Goal: Task Accomplishment & Management: Manage account settings

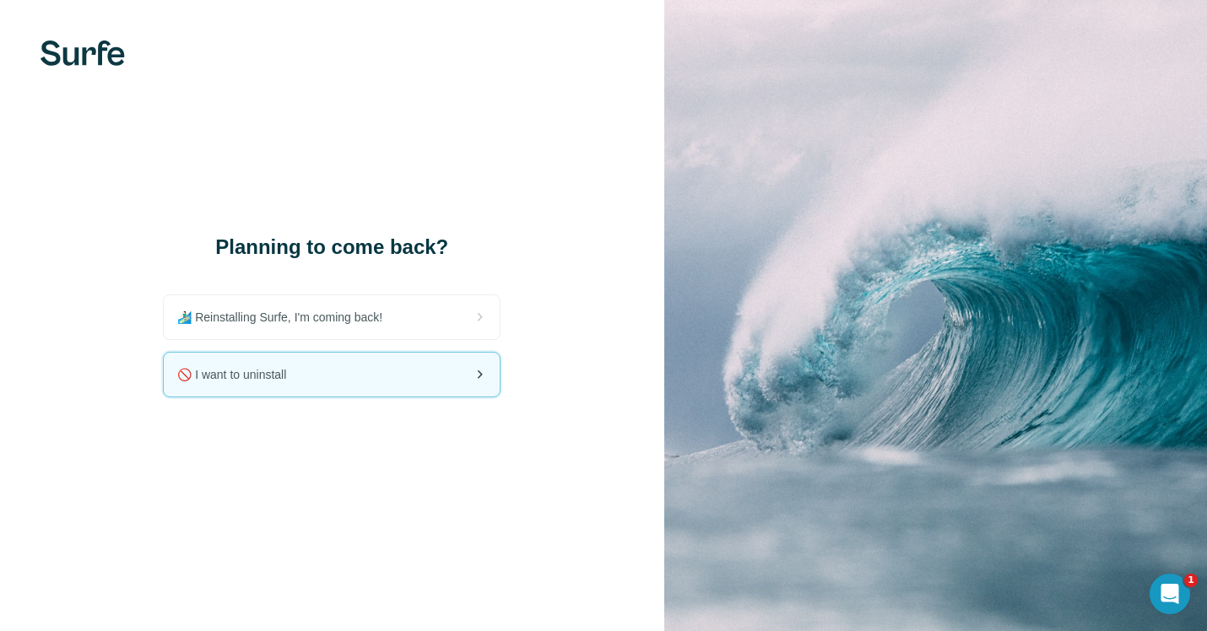
click at [389, 374] on div "🚫 I want to uninstall" at bounding box center [332, 375] width 336 height 44
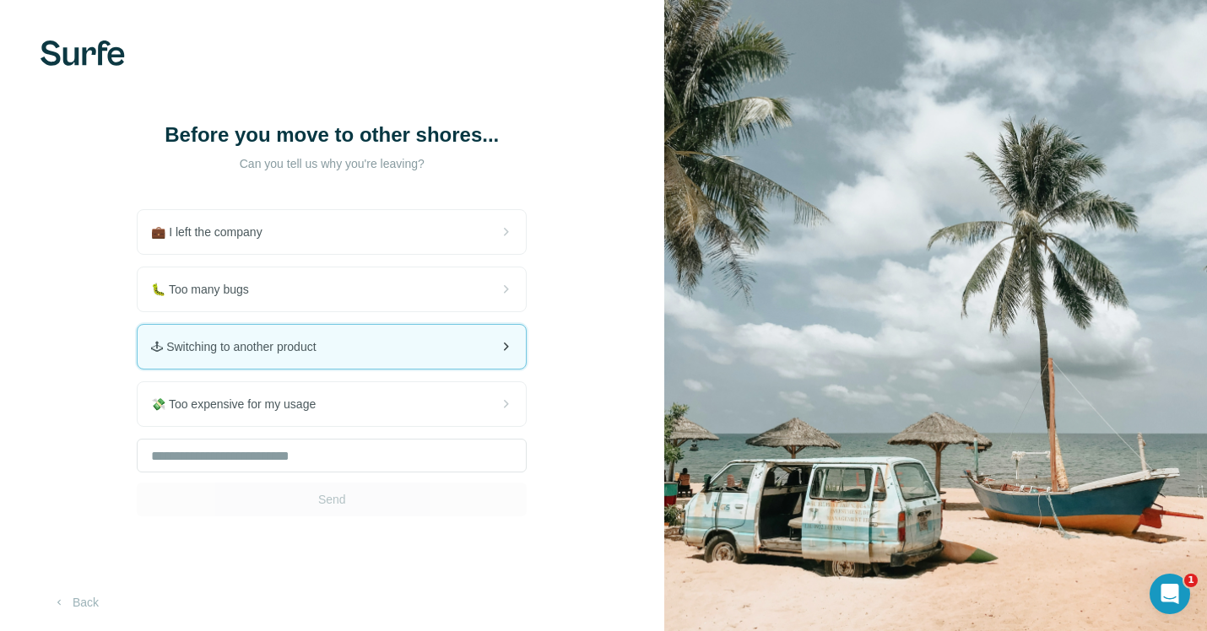
click at [366, 369] on div "🕹 Switching to another product" at bounding box center [332, 347] width 388 height 44
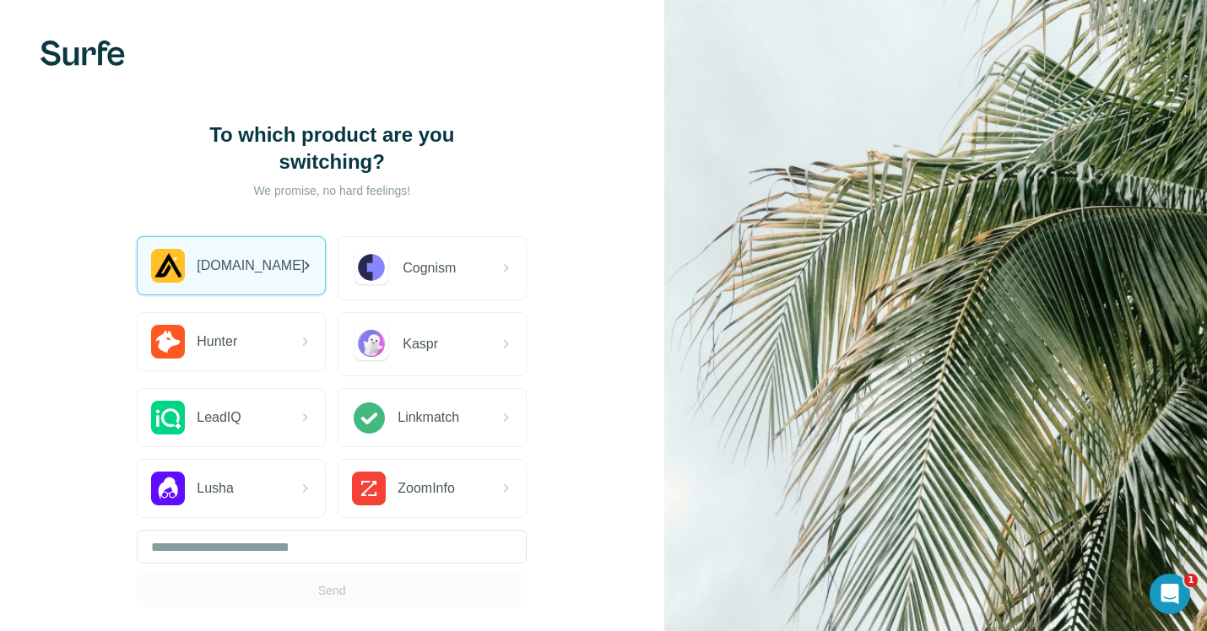
click at [266, 284] on div "[DOMAIN_NAME]" at bounding box center [231, 265] width 187 height 57
